Goal: Task Accomplishment & Management: Use online tool/utility

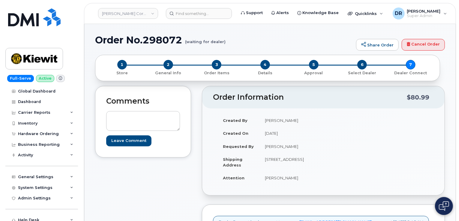
scroll to position [191, 0]
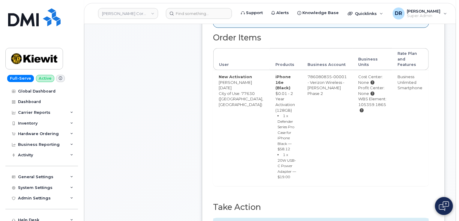
type input "MB1000496446201"
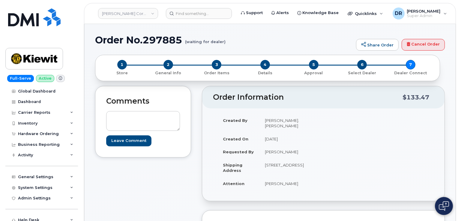
scroll to position [253, 0]
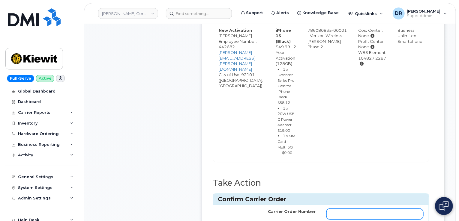
click at [385, 215] on input "Carrier Order Number" at bounding box center [374, 214] width 97 height 11
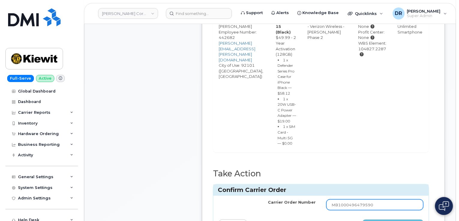
type input "MB1000496479590"
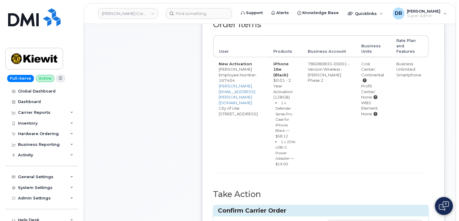
scroll to position [228, 0]
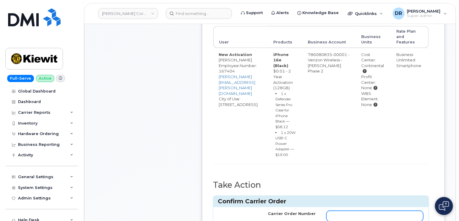
click at [376, 215] on input "Carrier Order Number" at bounding box center [374, 216] width 97 height 11
type input "MB1000496506814"
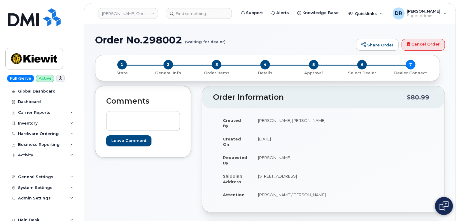
scroll to position [230, 0]
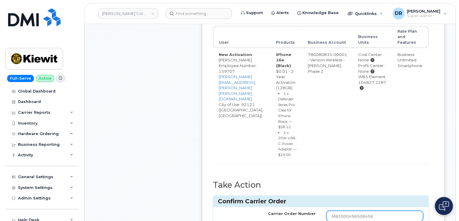
type input "MB1000496508456"
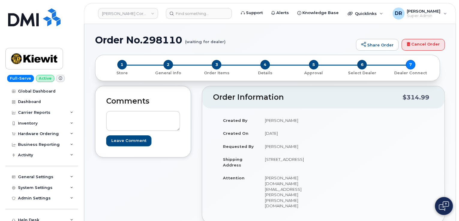
scroll to position [160, 0]
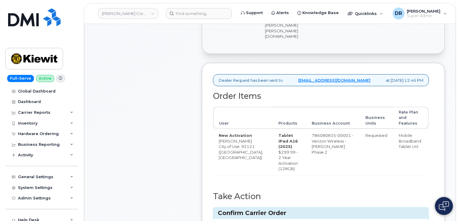
type input "MB3000587007349"
